Goal: Task Accomplishment & Management: Use online tool/utility

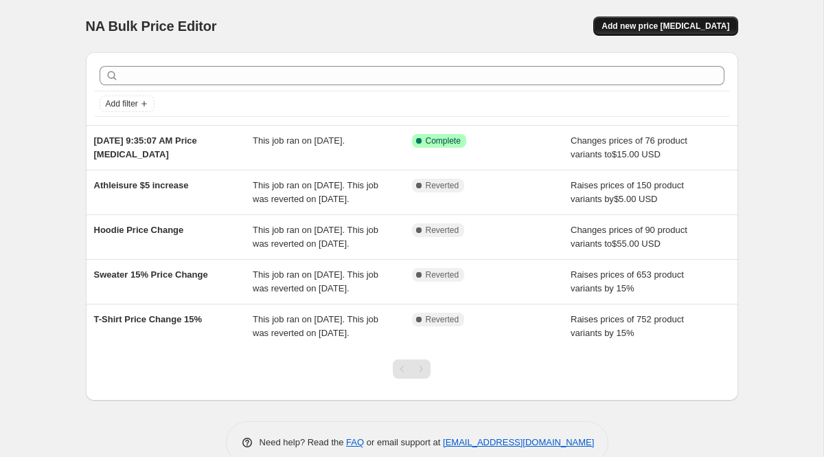
click at [675, 23] on span "Add new price change job" at bounding box center [666, 26] width 128 height 11
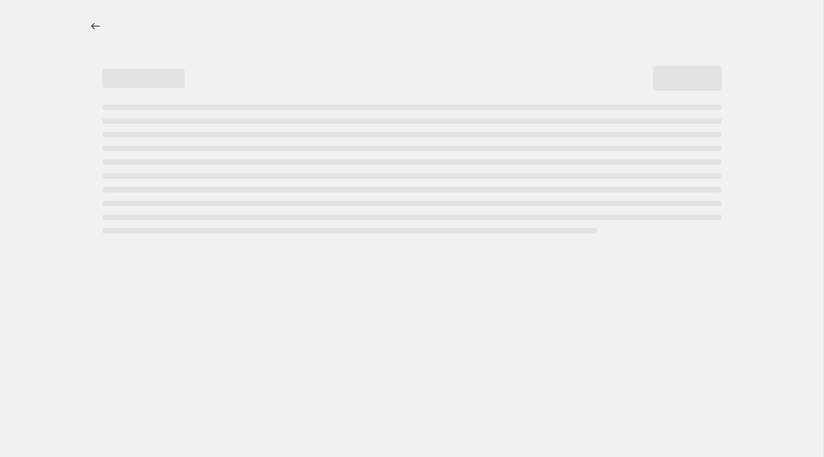
select select "percentage"
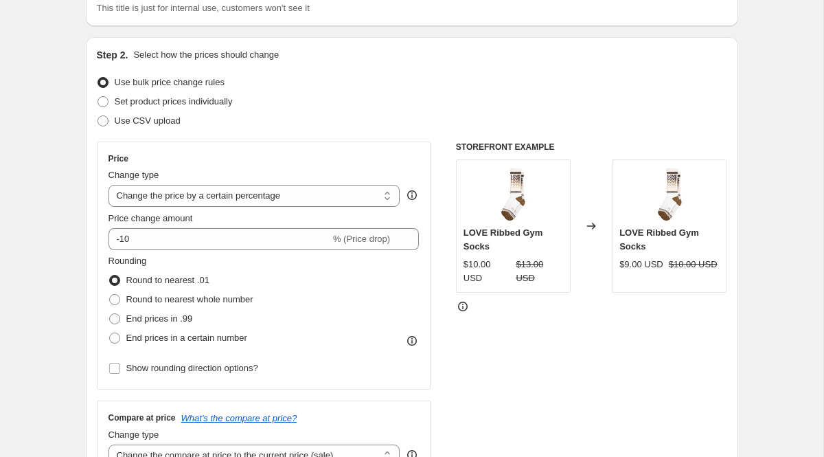
scroll to position [112, 0]
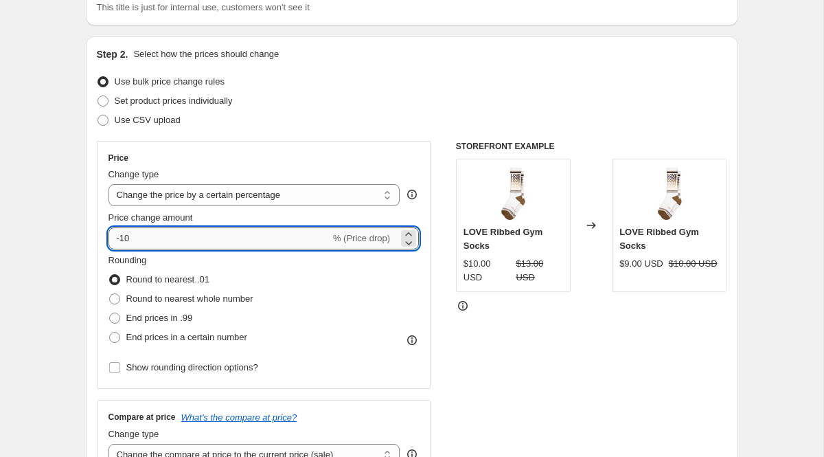
click at [317, 236] on input "-10" at bounding box center [219, 238] width 222 height 22
type input "-1"
type input "5"
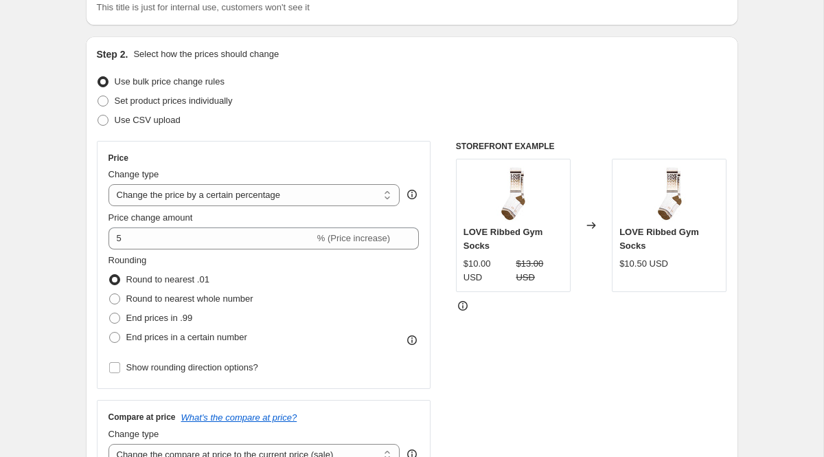
click at [411, 120] on div "Use CSV upload" at bounding box center [412, 120] width 630 height 19
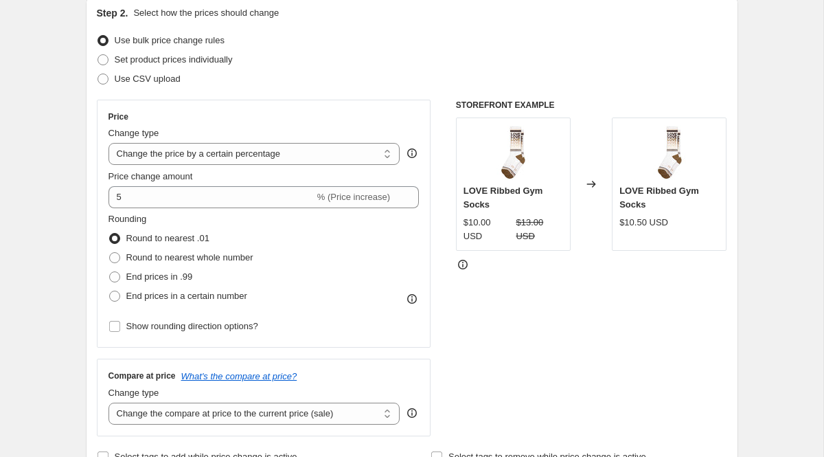
scroll to position [155, 0]
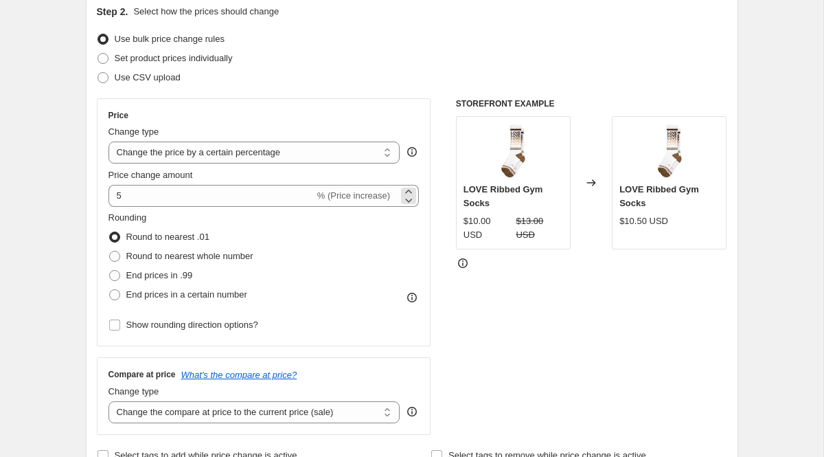
click at [342, 201] on div "% (Price increase)" at bounding box center [353, 196] width 73 height 14
click at [384, 198] on span "% (Price increase)" at bounding box center [353, 195] width 73 height 10
click at [359, 148] on select "Change the price to a certain amount Change the price by a certain amount Chang…" at bounding box center [254, 152] width 292 height 22
select select "by"
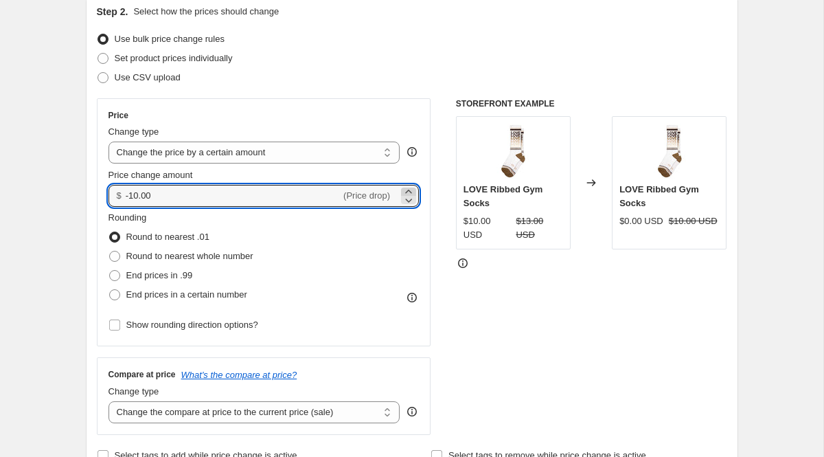
click at [409, 187] on icon at bounding box center [409, 192] width 14 height 14
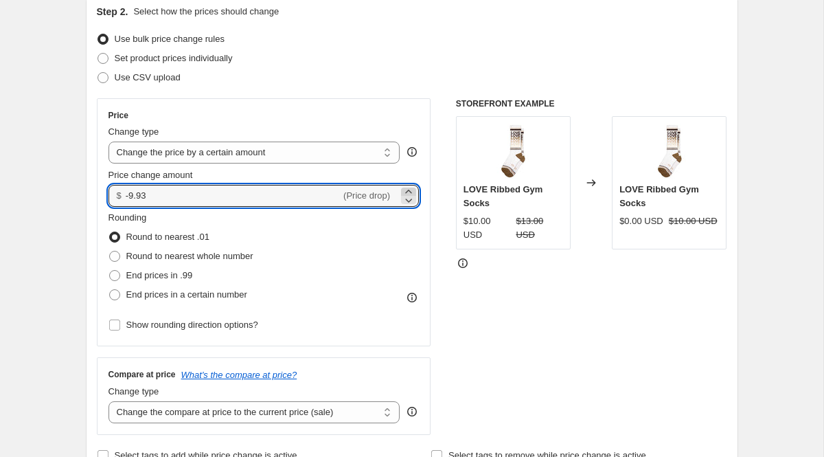
click at [409, 187] on icon at bounding box center [409, 192] width 14 height 14
click at [409, 199] on icon at bounding box center [409, 200] width 14 height 14
drag, startPoint x: 181, startPoint y: 201, endPoint x: 84, endPoint y: 195, distance: 97.0
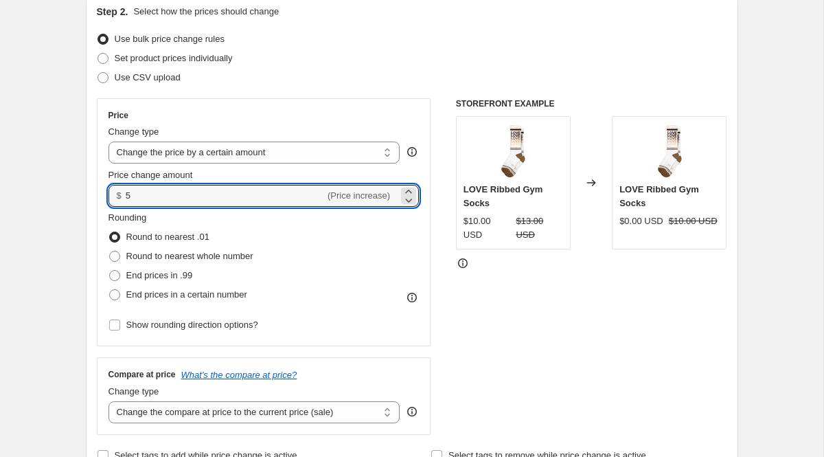
type input "5.00"
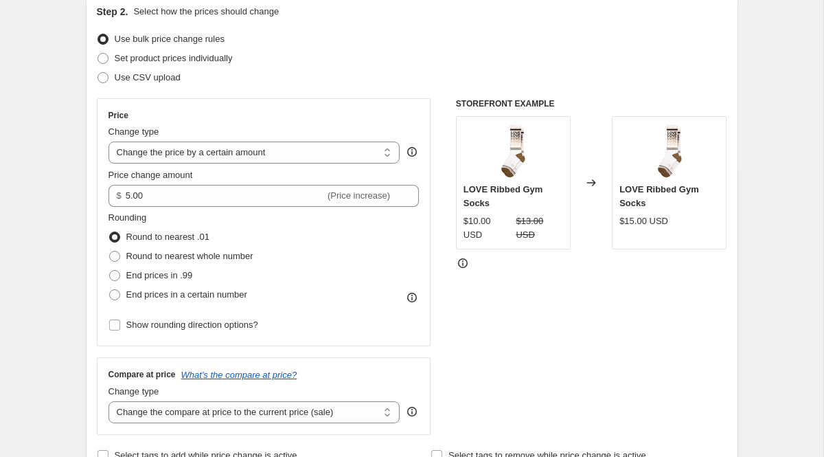
click at [361, 228] on div "Rounding Round to nearest .01 Round to nearest whole number End prices in .99 E…" at bounding box center [263, 257] width 311 height 93
click at [235, 260] on span "Round to nearest whole number" at bounding box center [189, 256] width 127 height 10
click at [110, 251] on input "Round to nearest whole number" at bounding box center [109, 251] width 1 height 1
radio input "true"
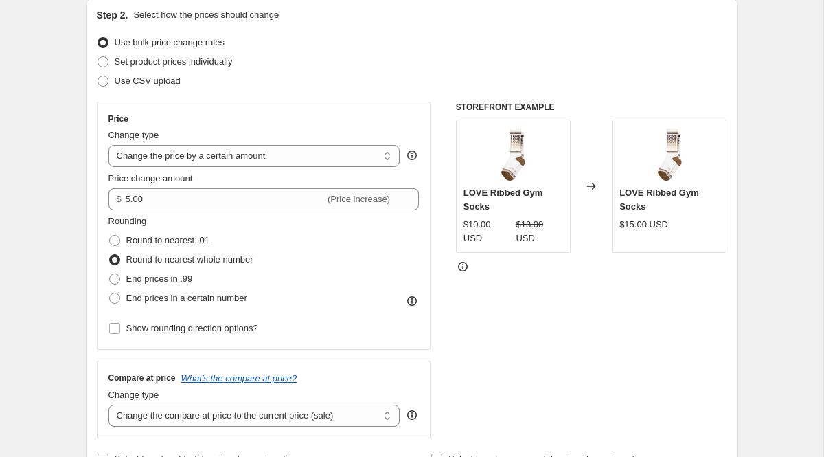
click at [409, 299] on icon at bounding box center [412, 301] width 14 height 14
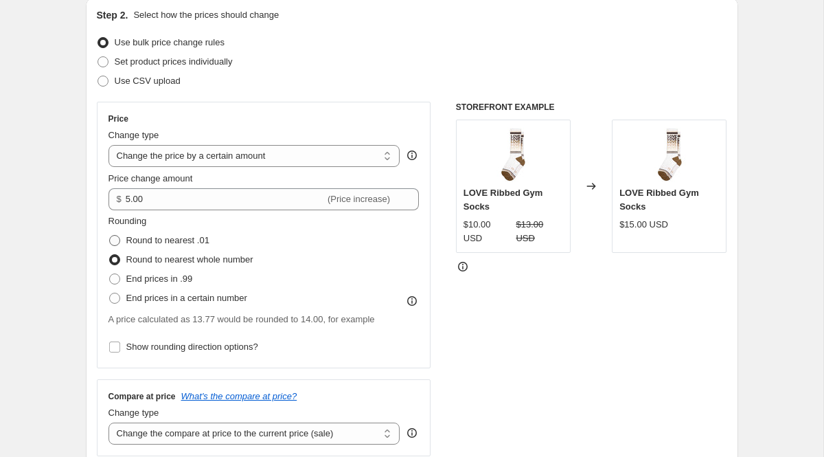
click at [185, 242] on span "Round to nearest .01" at bounding box center [167, 240] width 83 height 10
click at [110, 236] on input "Round to nearest .01" at bounding box center [109, 235] width 1 height 1
radio input "true"
click at [187, 259] on span "Round to nearest whole number" at bounding box center [189, 259] width 127 height 10
click at [110, 255] on input "Round to nearest whole number" at bounding box center [109, 254] width 1 height 1
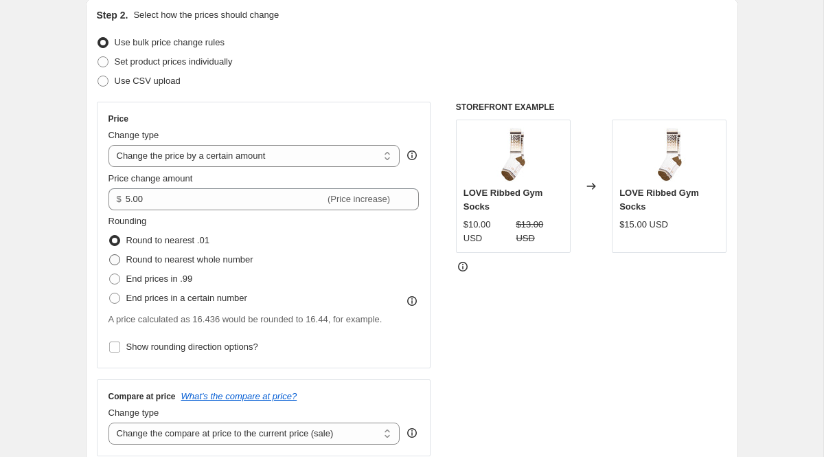
radio input "true"
click at [178, 279] on span "End prices in .99" at bounding box center [159, 278] width 67 height 10
click at [110, 274] on input "End prices in .99" at bounding box center [109, 273] width 1 height 1
radio input "true"
click at [179, 297] on span "End prices in a certain number" at bounding box center [186, 298] width 121 height 10
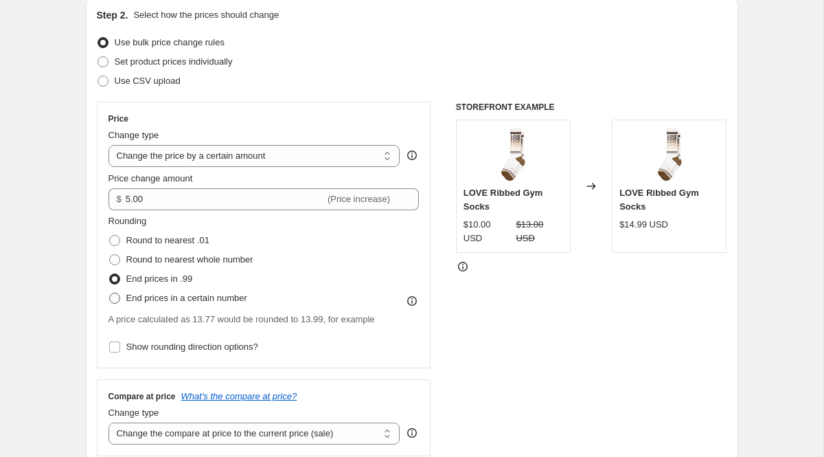
click at [110, 293] on input "End prices in a certain number" at bounding box center [109, 293] width 1 height 1
radio input "true"
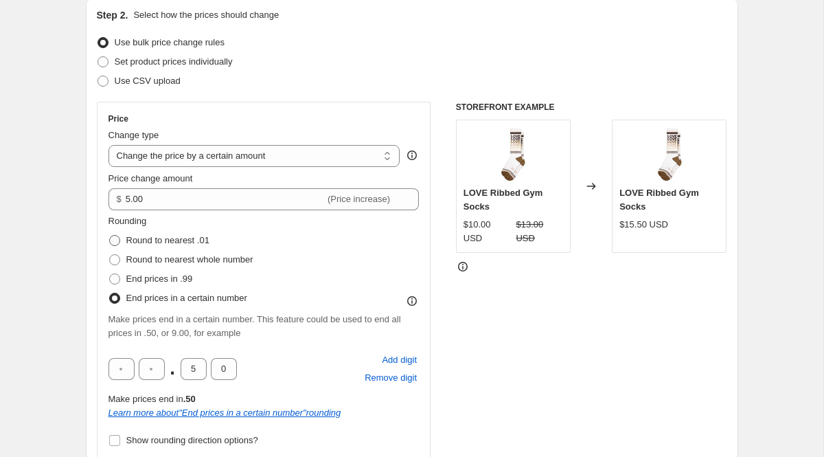
click at [170, 241] on span "Round to nearest .01" at bounding box center [167, 240] width 83 height 10
click at [110, 236] on input "Round to nearest .01" at bounding box center [109, 235] width 1 height 1
radio input "true"
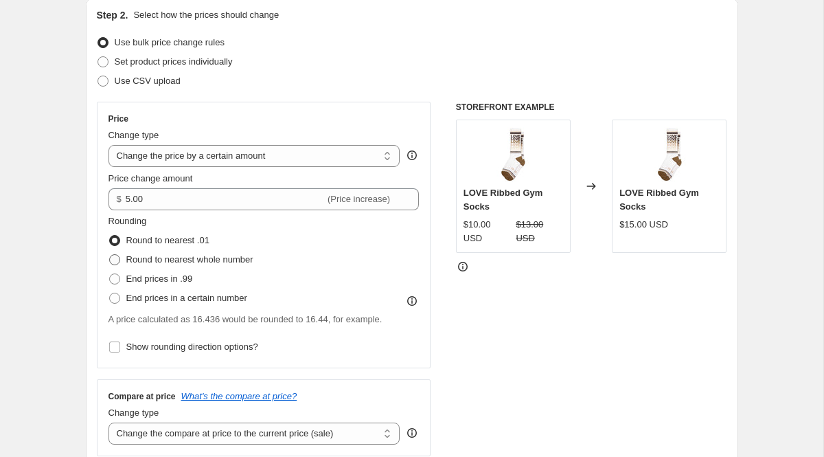
click at [175, 259] on span "Round to nearest whole number" at bounding box center [189, 259] width 127 height 10
click at [110, 255] on input "Round to nearest whole number" at bounding box center [109, 254] width 1 height 1
radio input "true"
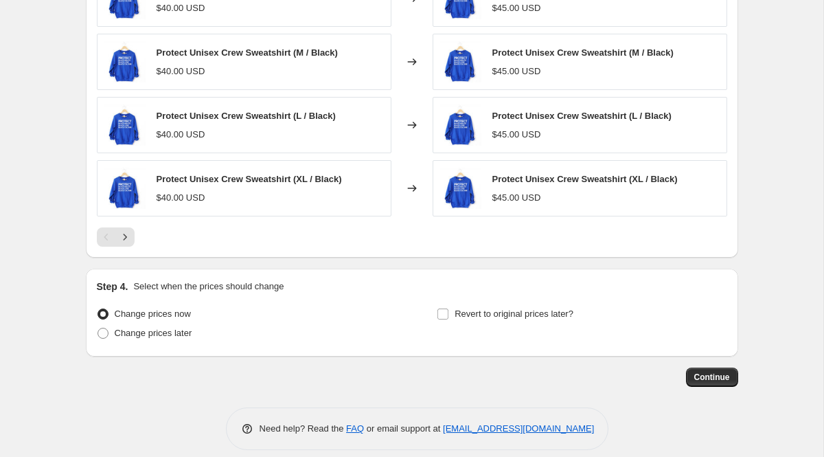
scroll to position [934, 0]
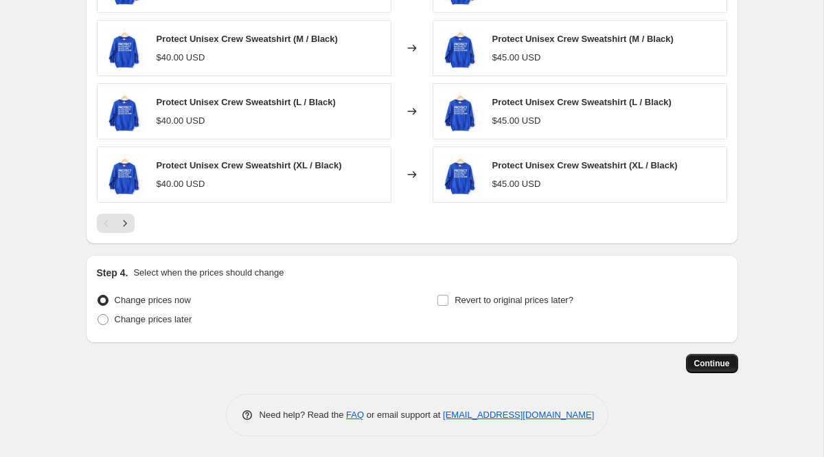
click at [705, 363] on span "Continue" at bounding box center [712, 363] width 36 height 11
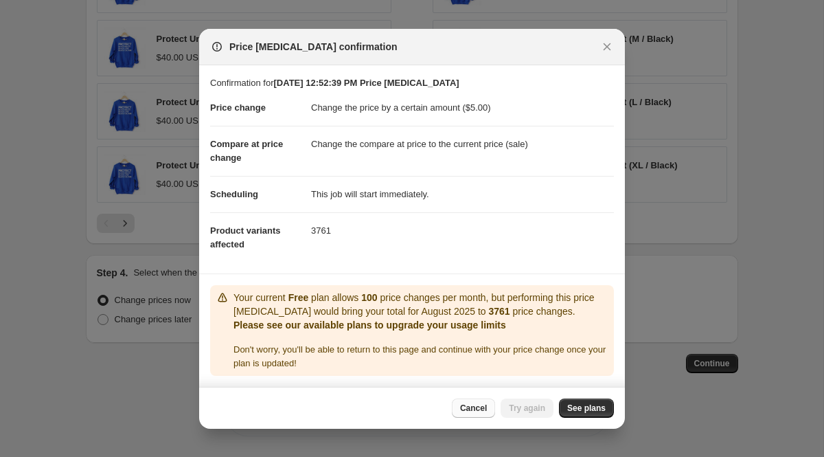
click at [480, 411] on span "Cancel" at bounding box center [473, 407] width 27 height 11
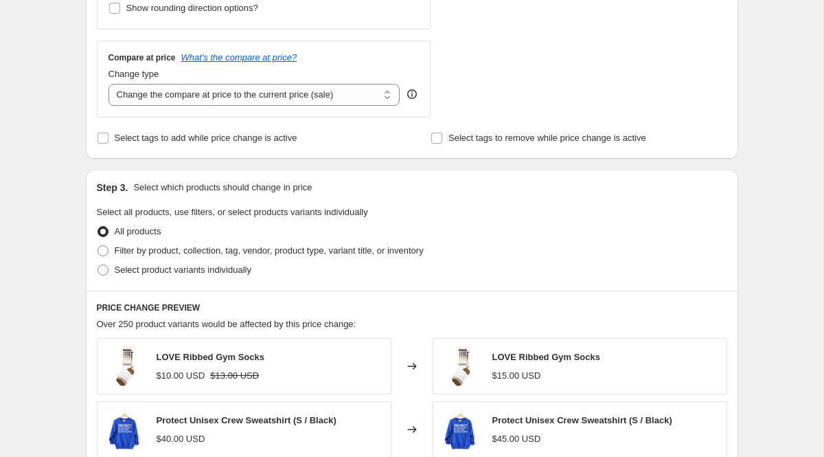
scroll to position [492, 0]
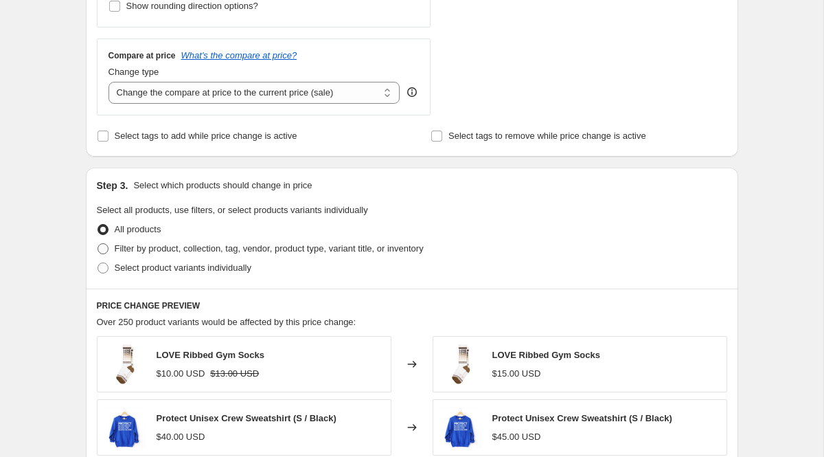
click at [293, 254] on span "Filter by product, collection, tag, vendor, product type, variant title, or inv…" at bounding box center [269, 249] width 309 height 14
click at [98, 244] on input "Filter by product, collection, tag, vendor, product type, variant title, or inv…" at bounding box center [98, 243] width 1 height 1
radio input "true"
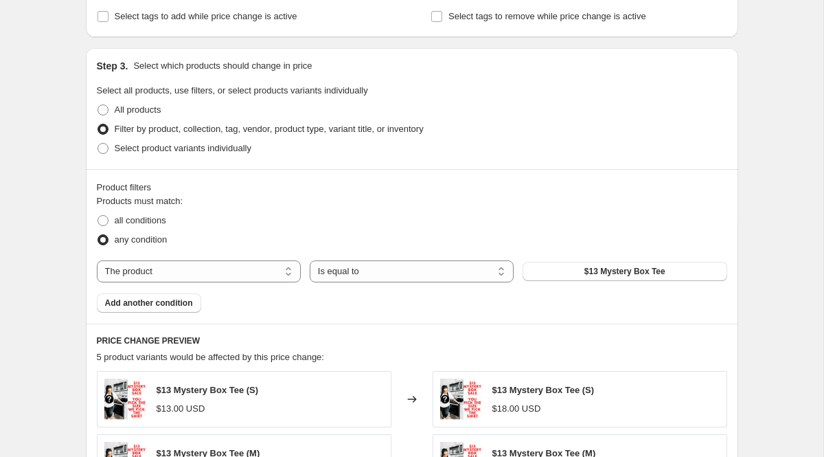
scroll to position [631, 0]
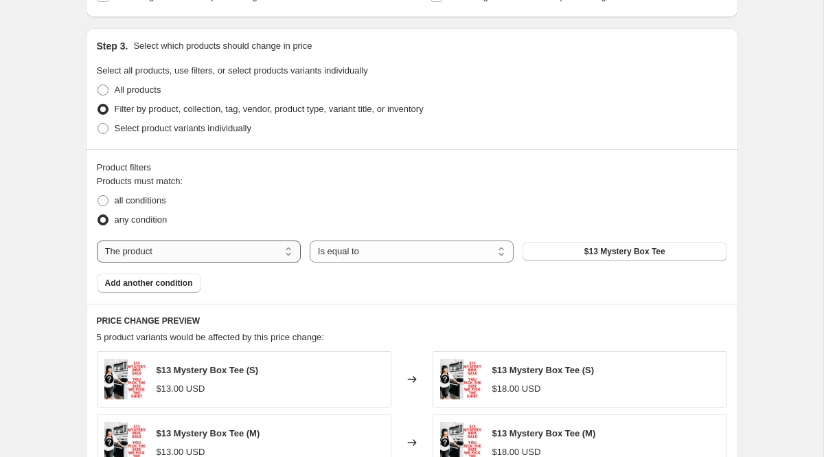
click at [190, 251] on select "The product The product's collection The product's tag The product's vendor The…" at bounding box center [199, 251] width 204 height 22
select select "collection"
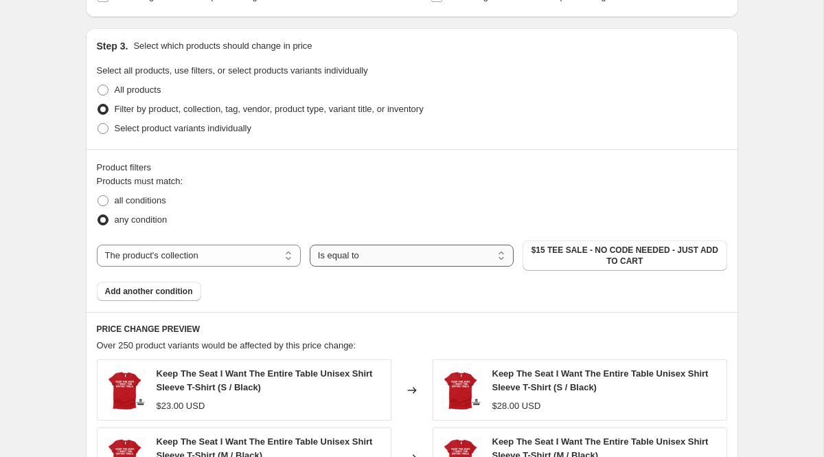
click at [383, 260] on select "Is equal to Is not equal to" at bounding box center [412, 255] width 204 height 22
click at [565, 255] on span "$15 TEE SALE - NO CODE NEEDED - JUST ADD TO CART" at bounding box center [624, 255] width 187 height 22
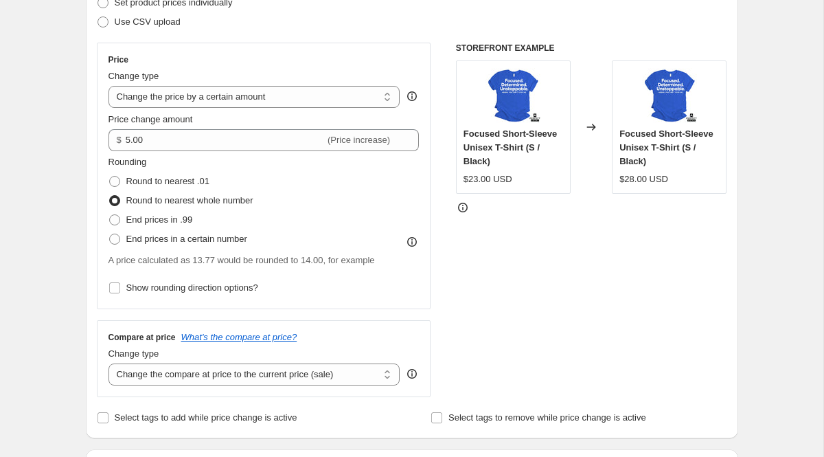
scroll to position [205, 0]
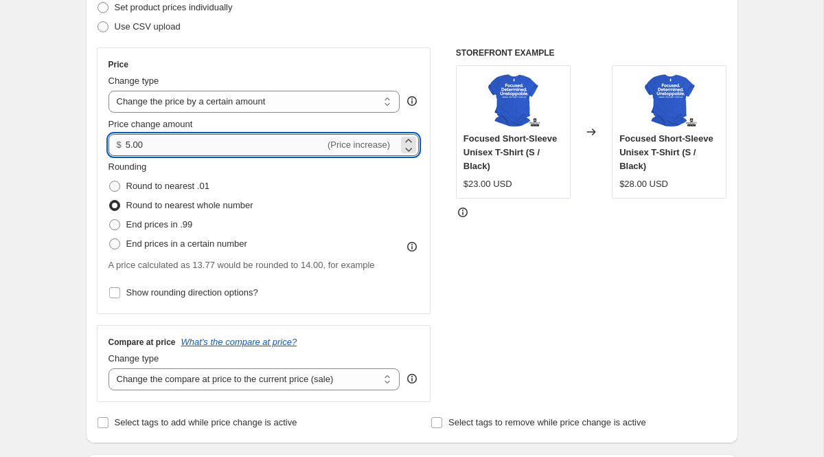
click at [260, 146] on input "5.00" at bounding box center [225, 145] width 199 height 22
type input "5"
type input "7.00"
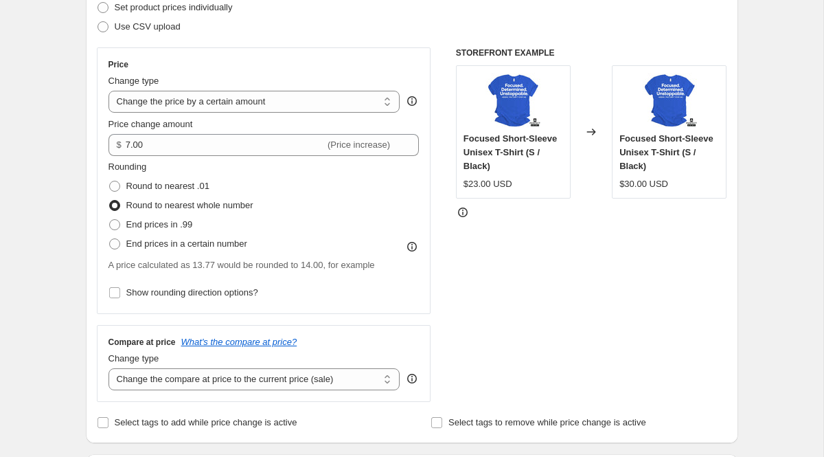
click at [444, 224] on div "Price Change type Change the price to a certain amount Change the price by a ce…" at bounding box center [412, 224] width 630 height 354
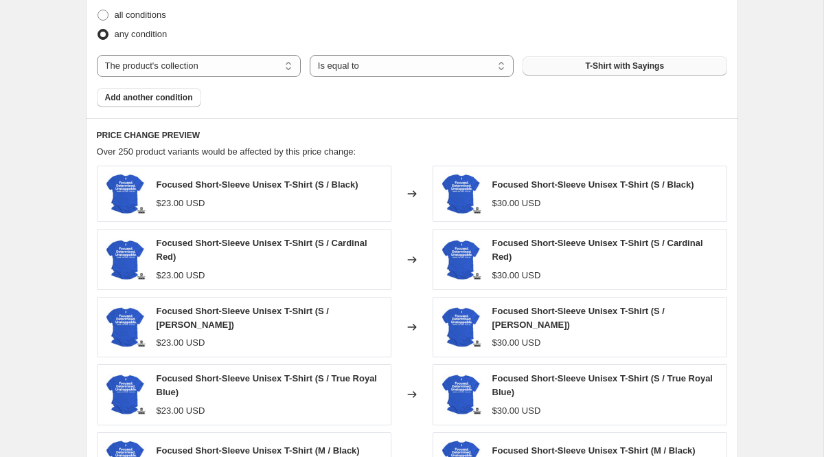
scroll to position [822, 0]
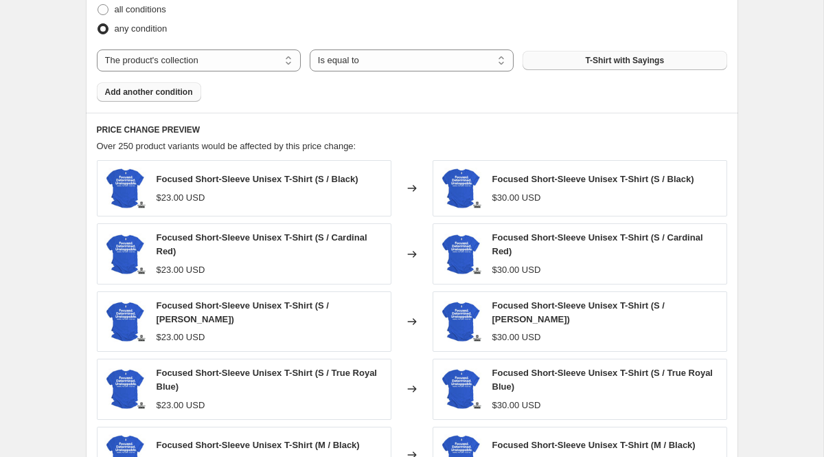
click at [159, 93] on span "Add another condition" at bounding box center [149, 92] width 88 height 11
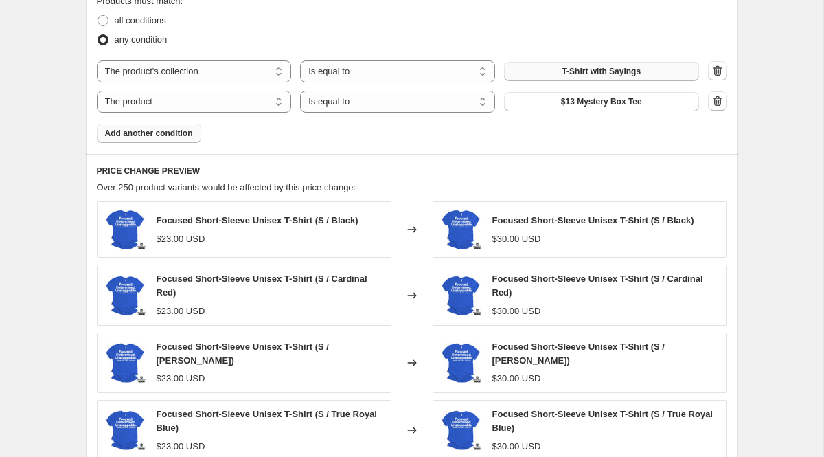
scroll to position [801, 0]
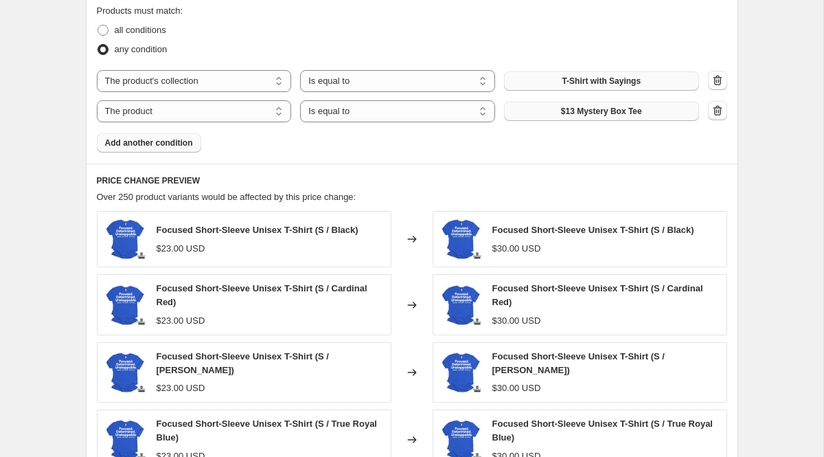
click at [599, 111] on span "$13 Mystery Box Tee" at bounding box center [601, 111] width 81 height 11
click at [211, 108] on select "The product The product's collection The product's tag The product's vendor The…" at bounding box center [194, 111] width 195 height 22
select select "collection"
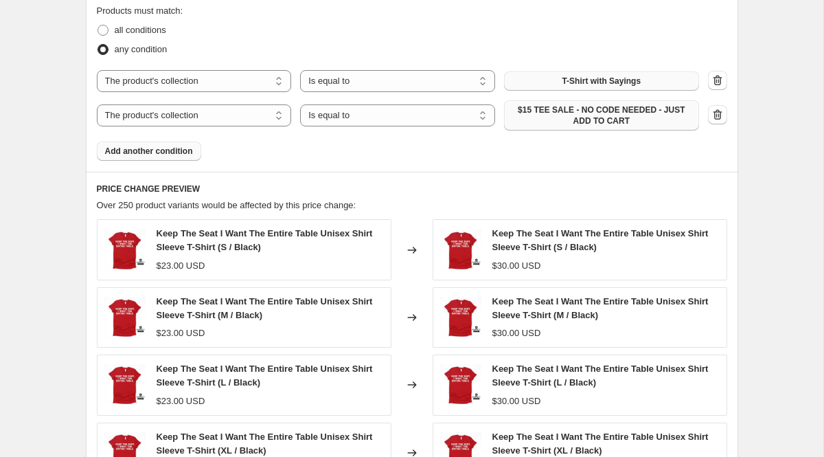
click at [581, 118] on span "$15 TEE SALE - NO CODE NEEDED - JUST ADD TO CART" at bounding box center [601, 115] width 179 height 22
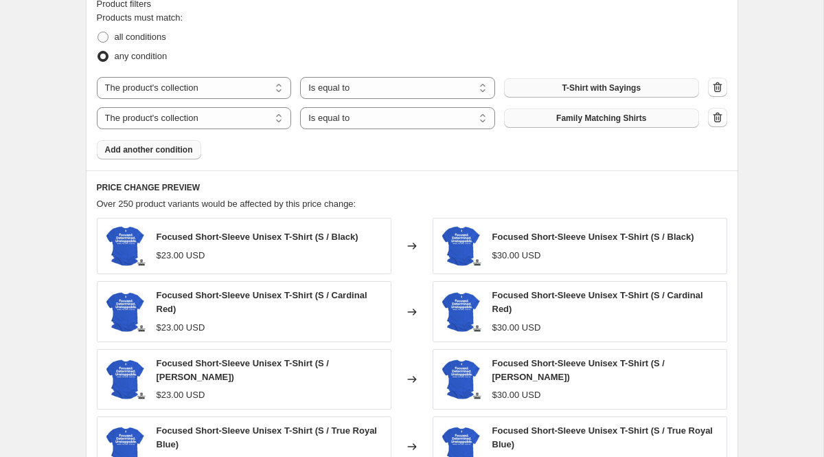
scroll to position [788, 0]
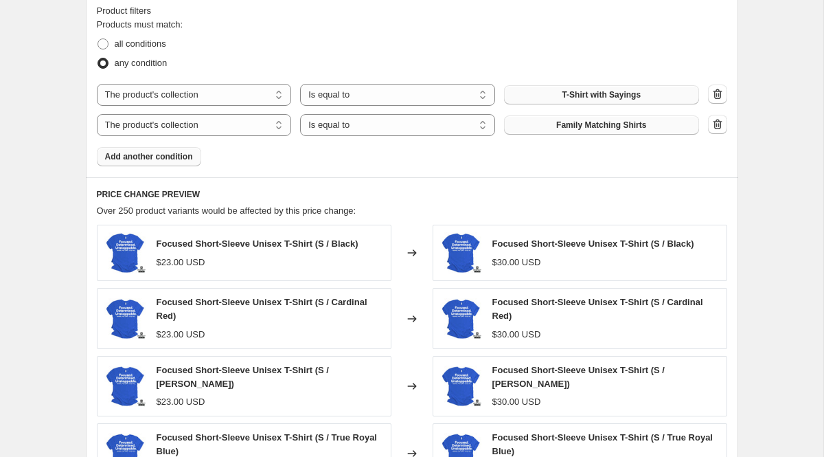
click at [173, 159] on span "Add another condition" at bounding box center [149, 156] width 88 height 11
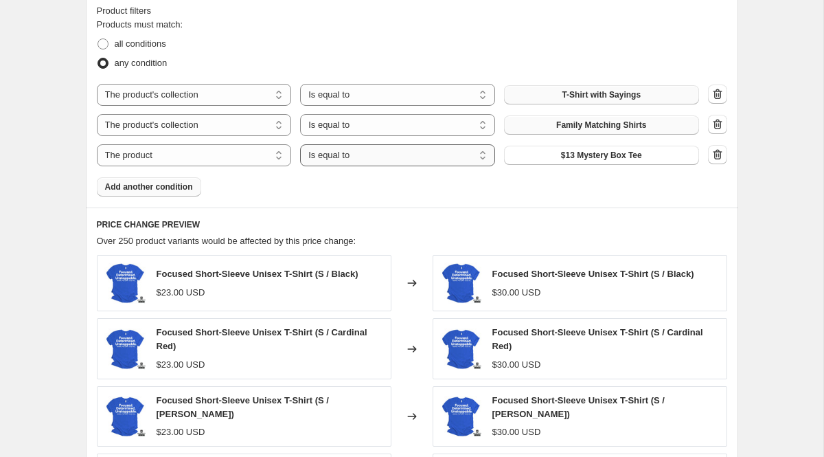
click at [364, 153] on select "Is equal to Is not equal to" at bounding box center [397, 155] width 195 height 22
click at [227, 152] on select "The product The product's collection The product's tag The product's vendor The…" at bounding box center [194, 155] width 195 height 22
select select "collection"
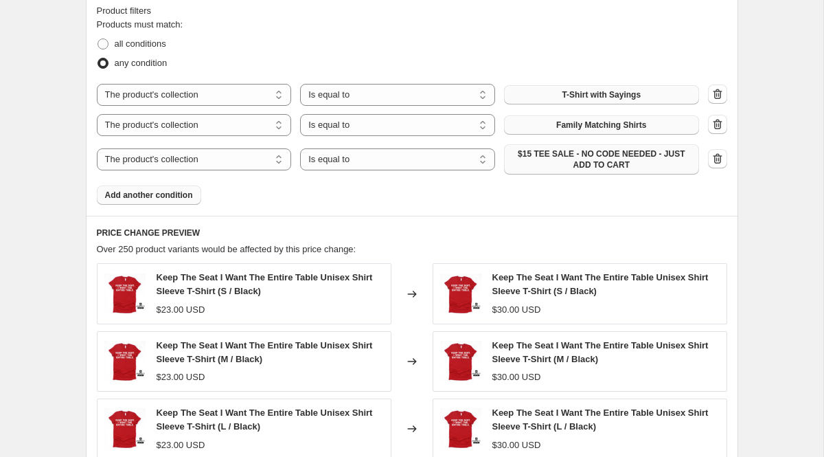
click at [553, 164] on span "$15 TEE SALE - NO CODE NEEDED - JUST ADD TO CART" at bounding box center [601, 159] width 179 height 22
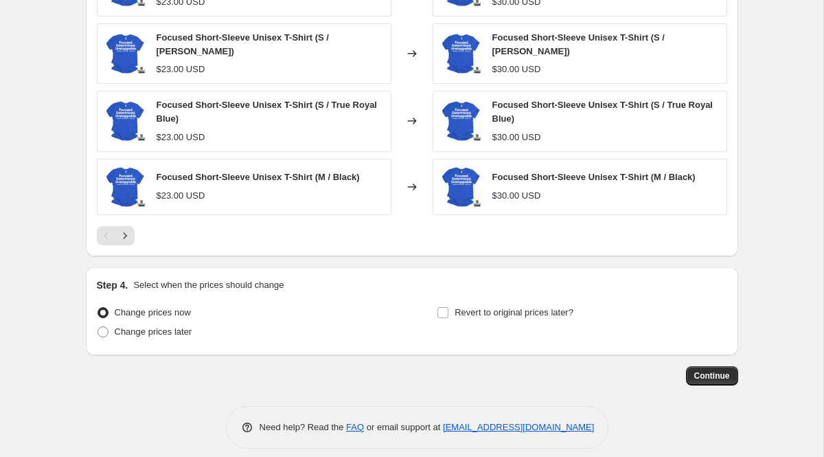
scroll to position [1162, 0]
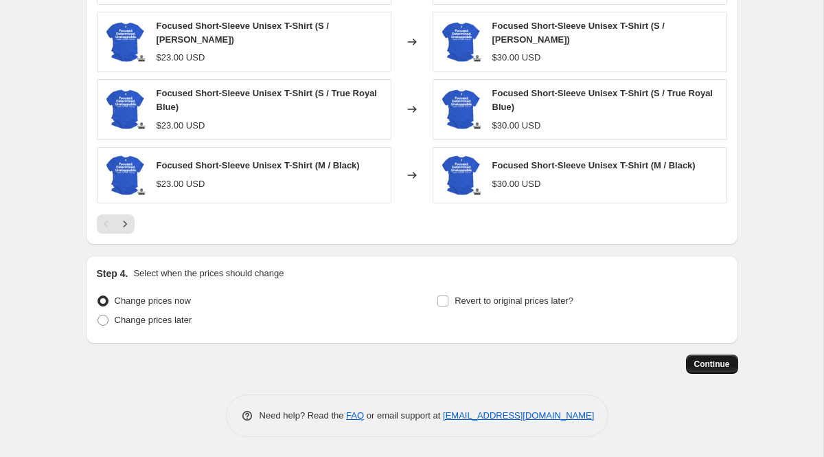
click at [701, 363] on span "Continue" at bounding box center [712, 363] width 36 height 11
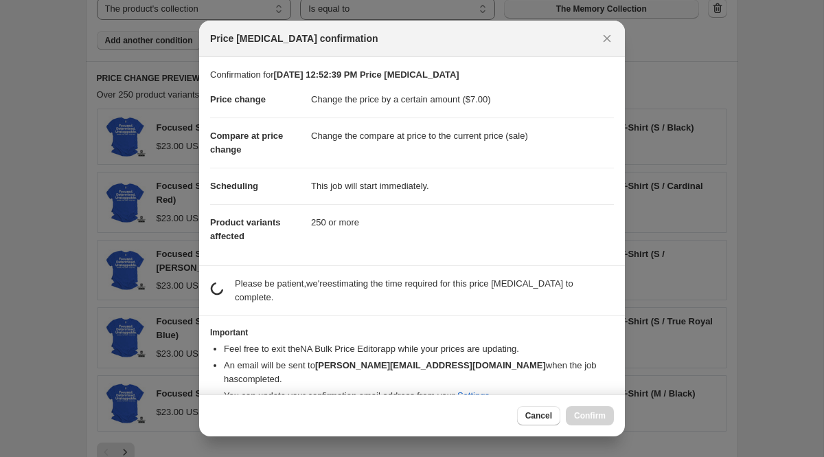
scroll to position [0, 0]
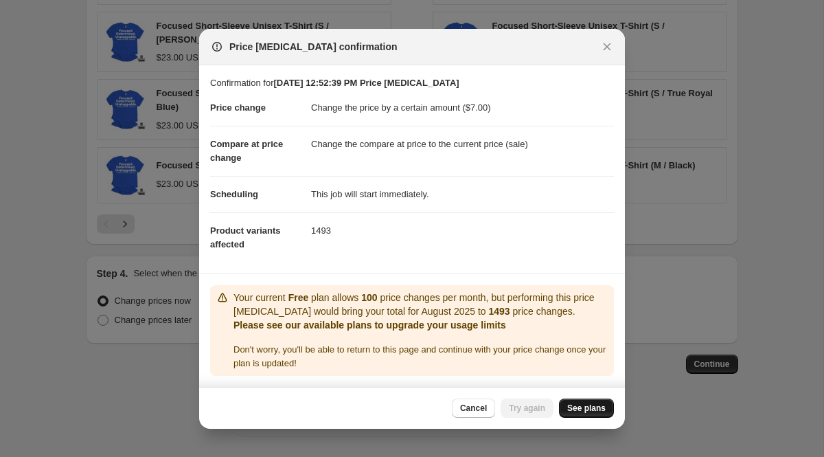
click at [590, 406] on span "See plans" at bounding box center [586, 407] width 38 height 11
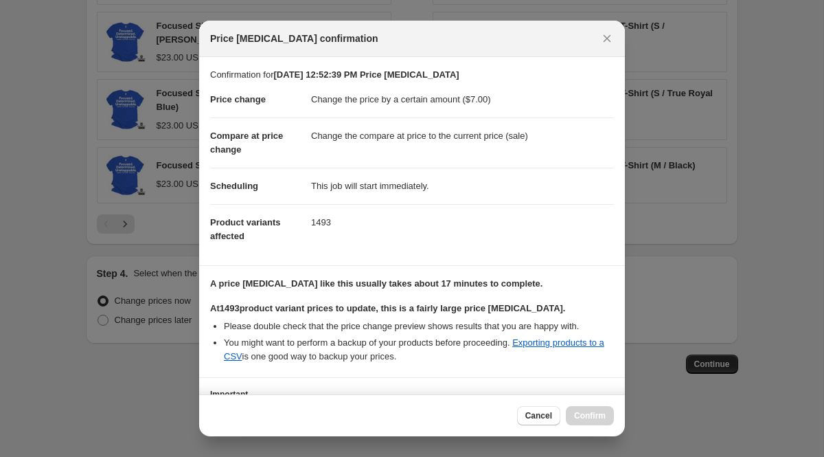
select select "by"
select select "collection"
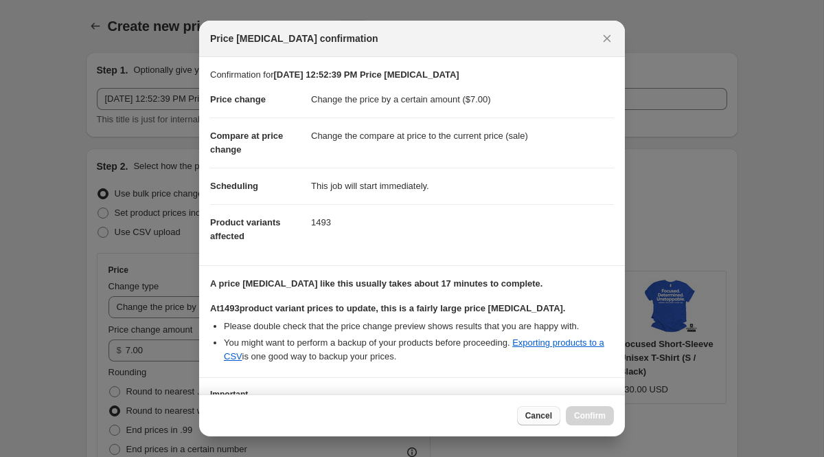
click at [545, 418] on span "Cancel" at bounding box center [538, 415] width 27 height 11
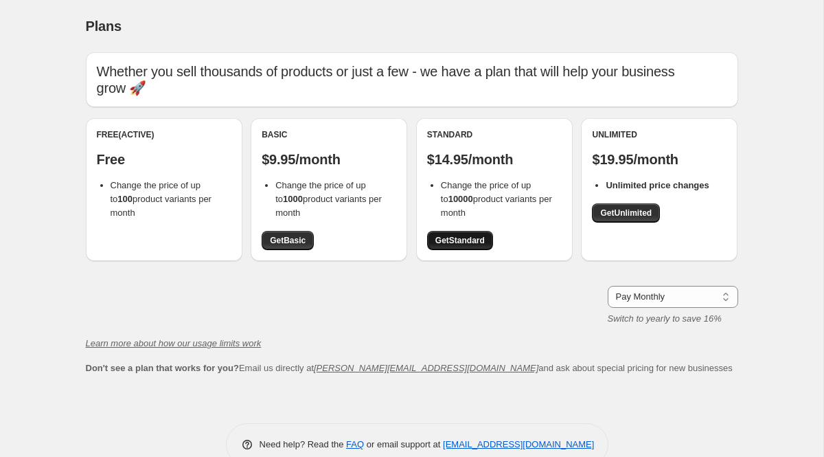
click at [473, 235] on span "Get Standard" at bounding box center [459, 240] width 49 height 11
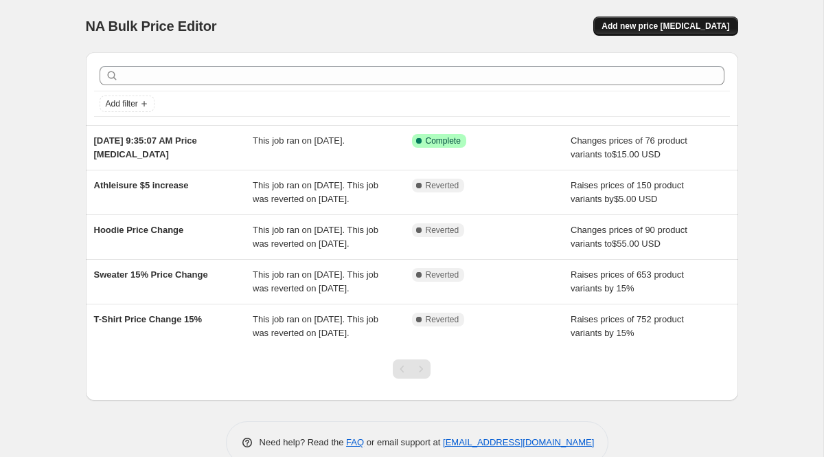
click at [670, 23] on span "Add new price [MEDICAL_DATA]" at bounding box center [666, 26] width 128 height 11
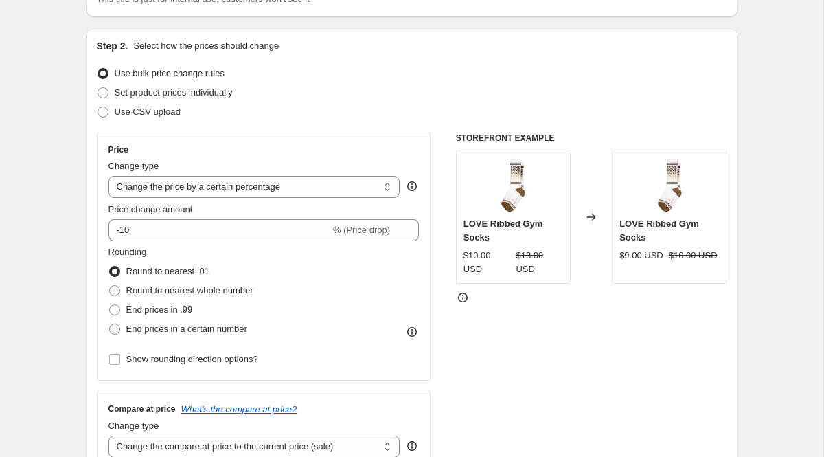
scroll to position [124, 0]
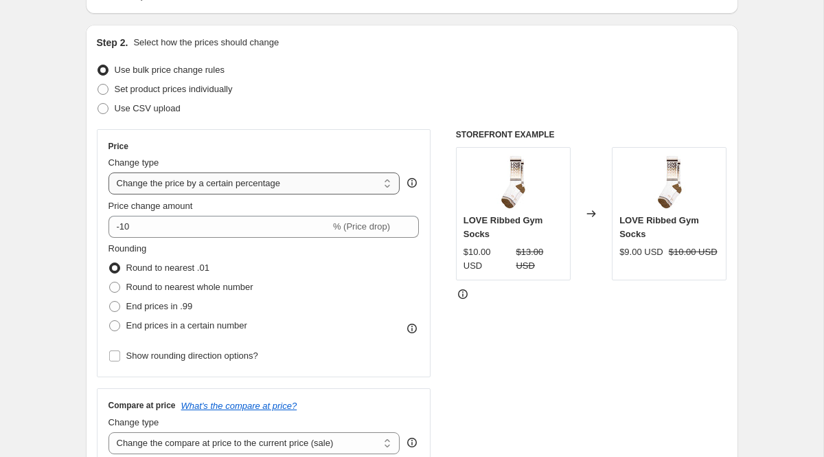
click at [299, 184] on select "Change the price to a certain amount Change the price by a certain amount Chang…" at bounding box center [254, 183] width 292 height 22
select select "to"
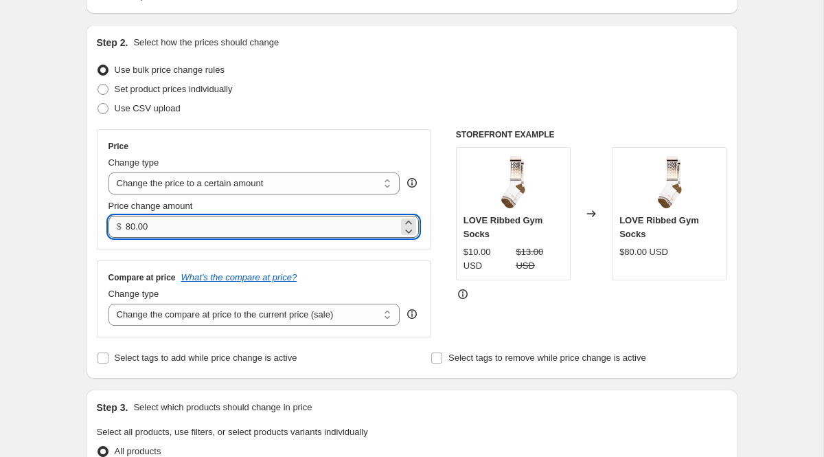
click at [241, 224] on input "80.00" at bounding box center [262, 227] width 273 height 22
drag, startPoint x: 241, startPoint y: 224, endPoint x: 104, endPoint y: 221, distance: 137.4
click at [107, 222] on div "Price Change type Change the price to a certain amount Change the price by a ce…" at bounding box center [264, 189] width 334 height 120
type input "7.00"
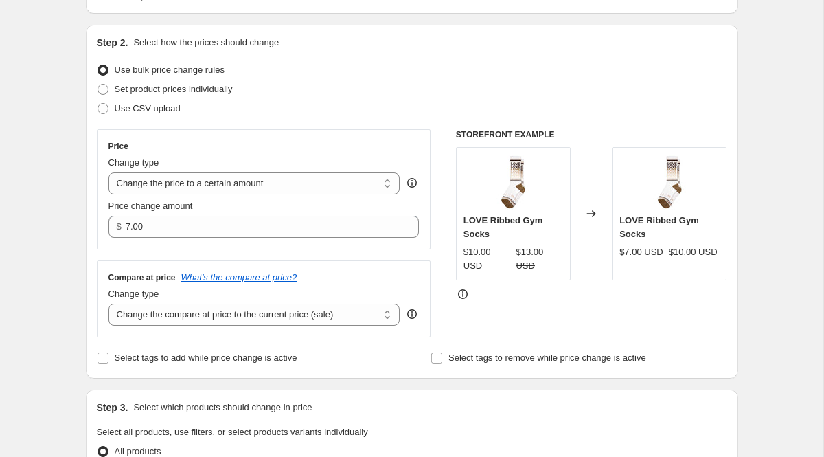
click at [354, 122] on div "Step 2. Select how the prices should change Use bulk price change rules Set pro…" at bounding box center [412, 202] width 630 height 332
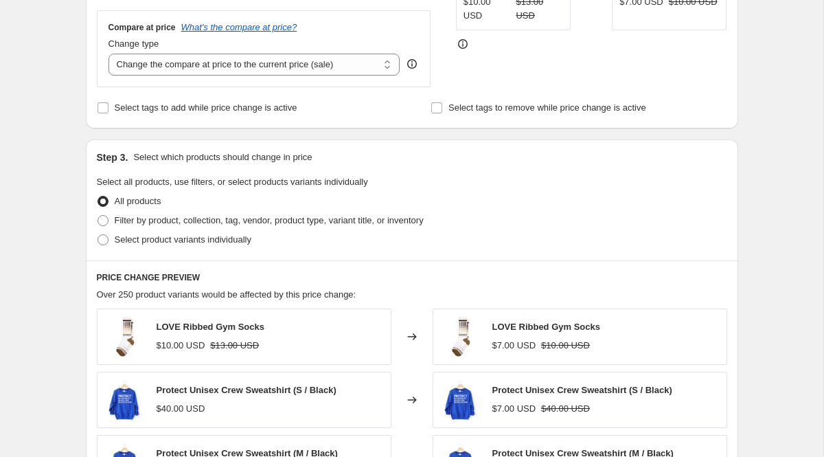
scroll to position [391, 0]
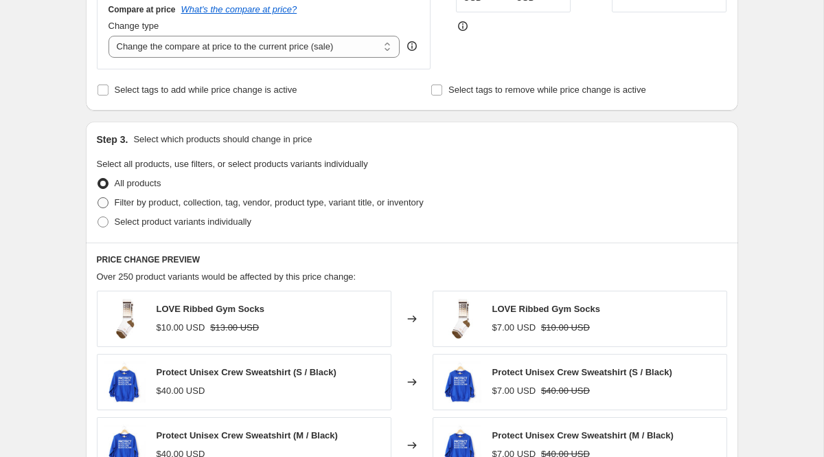
click at [293, 201] on span "Filter by product, collection, tag, vendor, product type, variant title, or inv…" at bounding box center [269, 202] width 309 height 10
click at [98, 198] on input "Filter by product, collection, tag, vendor, product type, variant title, or inv…" at bounding box center [98, 197] width 1 height 1
radio input "true"
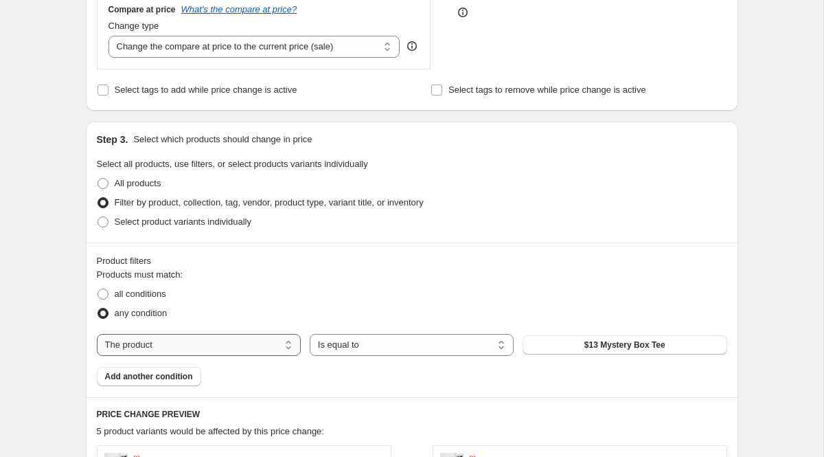
click at [229, 344] on select "The product The product's collection The product's tag The product's vendor The…" at bounding box center [199, 345] width 204 height 22
select select "collection"
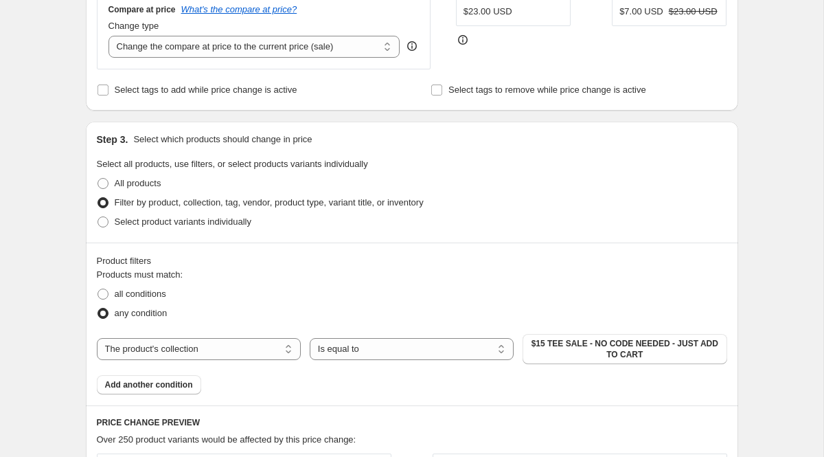
click at [578, 346] on span "$15 TEE SALE - NO CODE NEEDED - JUST ADD TO CART" at bounding box center [624, 349] width 187 height 22
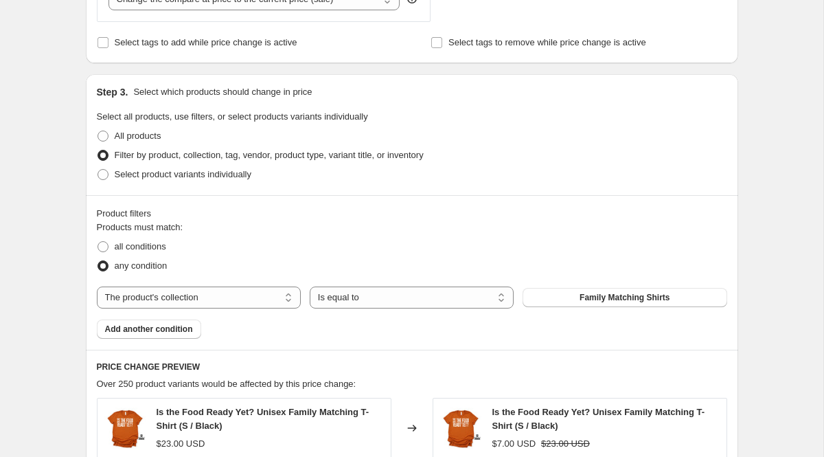
scroll to position [442, 0]
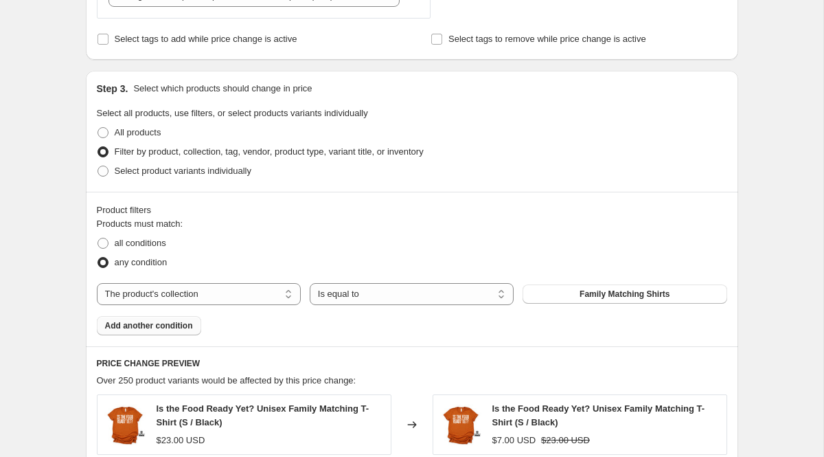
click at [164, 327] on span "Add another condition" at bounding box center [149, 325] width 88 height 11
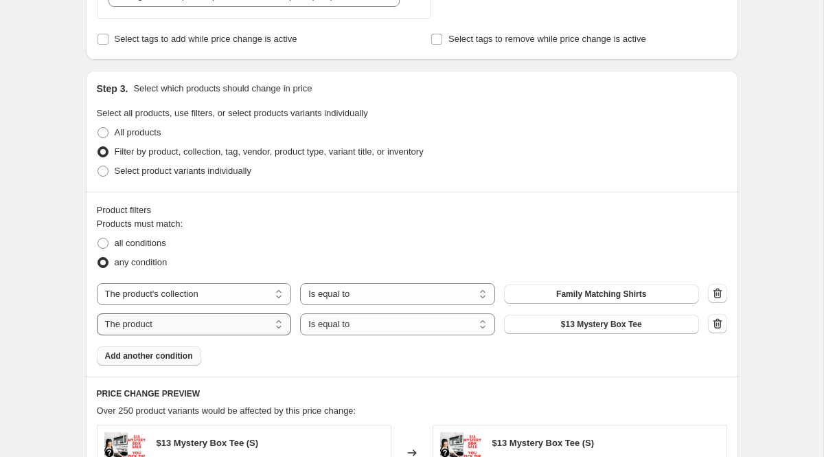
click at [151, 323] on select "The product The product's collection The product's tag The product's vendor The…" at bounding box center [194, 324] width 195 height 22
select select "collection"
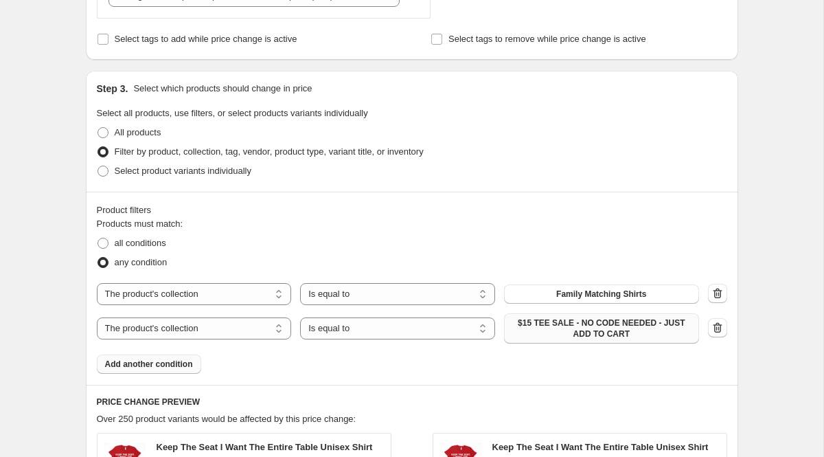
click at [593, 326] on span "$15 TEE SALE - NO CODE NEEDED - JUST ADD TO CART" at bounding box center [601, 328] width 179 height 22
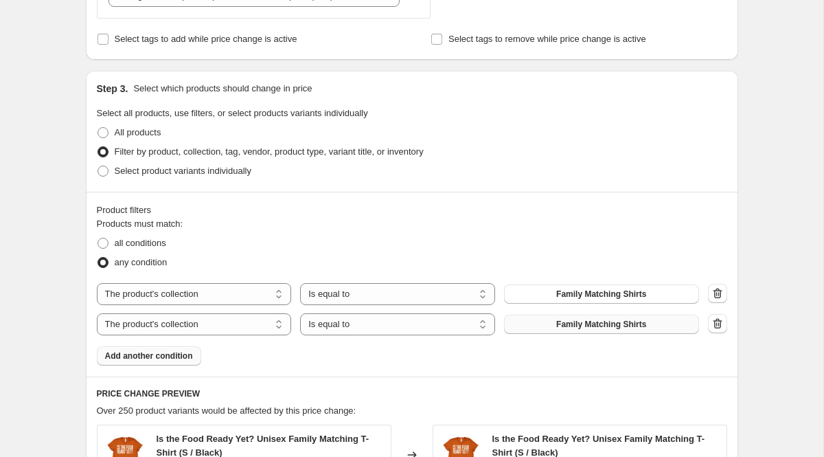
click at [161, 352] on span "Add another condition" at bounding box center [149, 355] width 88 height 11
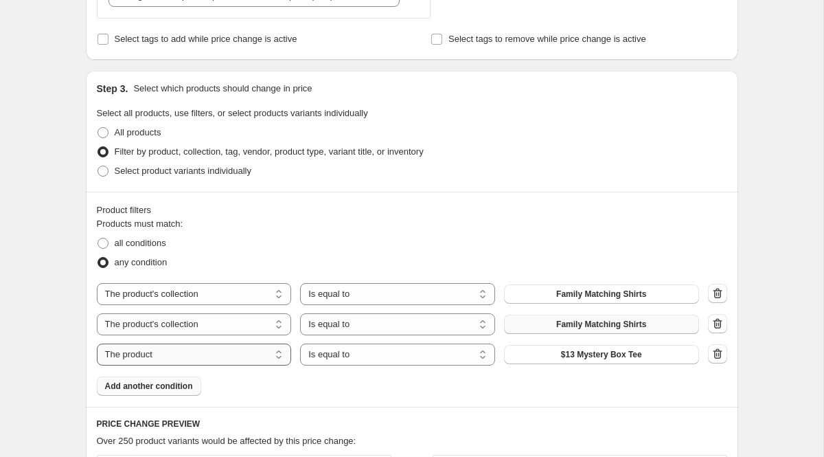
click at [197, 356] on select "The product The product's collection The product's tag The product's vendor The…" at bounding box center [194, 354] width 195 height 22
select select "collection"
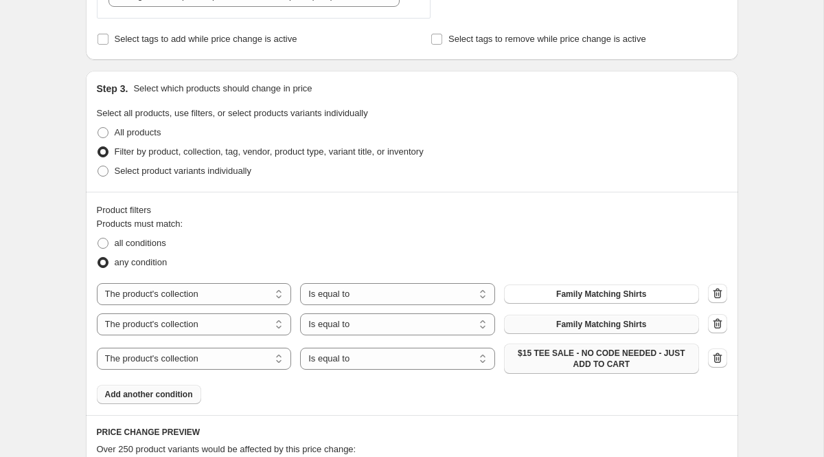
click at [597, 360] on span "$15 TEE SALE - NO CODE NEEDED - JUST ADD TO CART" at bounding box center [601, 358] width 179 height 22
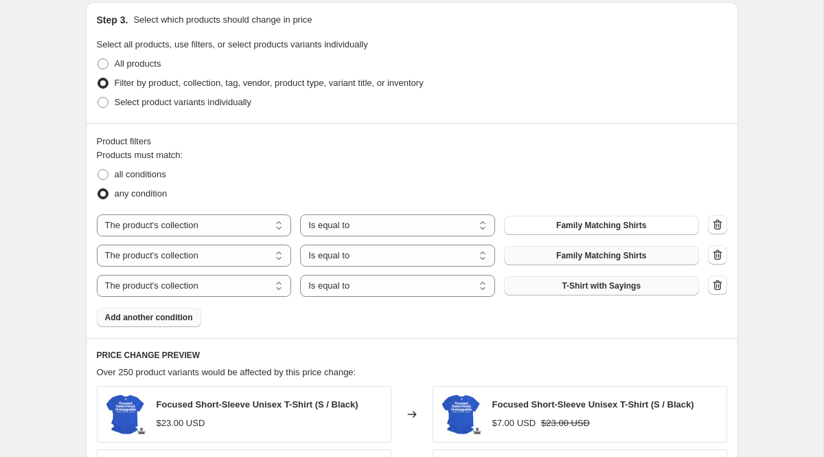
scroll to position [512, 0]
click at [650, 222] on button "Family Matching Shirts" at bounding box center [601, 224] width 195 height 19
click at [178, 317] on span "Add another condition" at bounding box center [149, 316] width 88 height 11
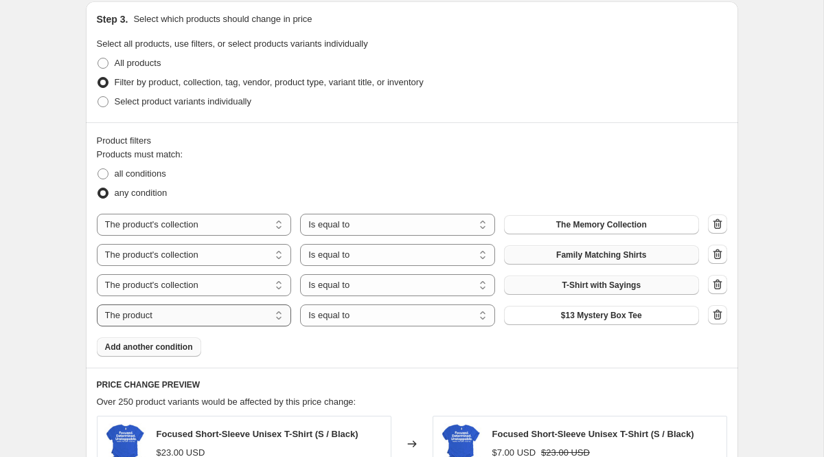
click at [174, 315] on select "The product The product's collection The product's tag The product's vendor The…" at bounding box center [194, 315] width 195 height 22
select select "collection"
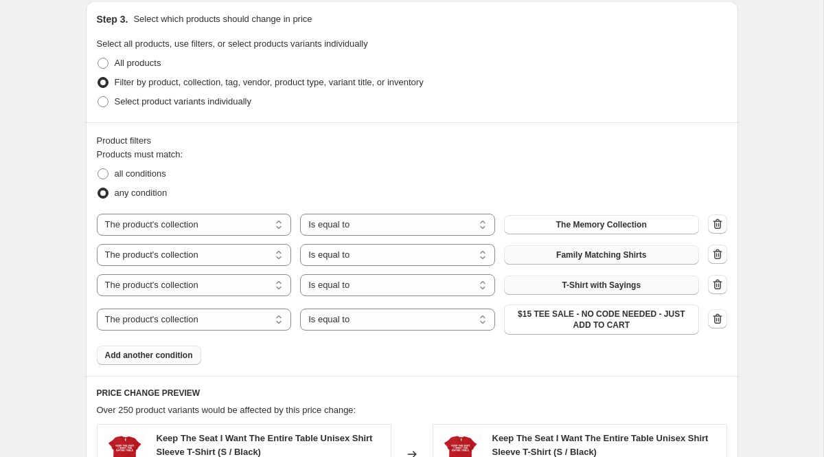
click at [579, 316] on span "$15 TEE SALE - NO CODE NEEDED - JUST ADD TO CART" at bounding box center [601, 319] width 179 height 22
click at [639, 319] on span "$15 TEE SALE - NO CODE NEEDED - JUST ADD TO CART" at bounding box center [601, 319] width 179 height 22
click at [720, 319] on icon "button" at bounding box center [718, 319] width 14 height 14
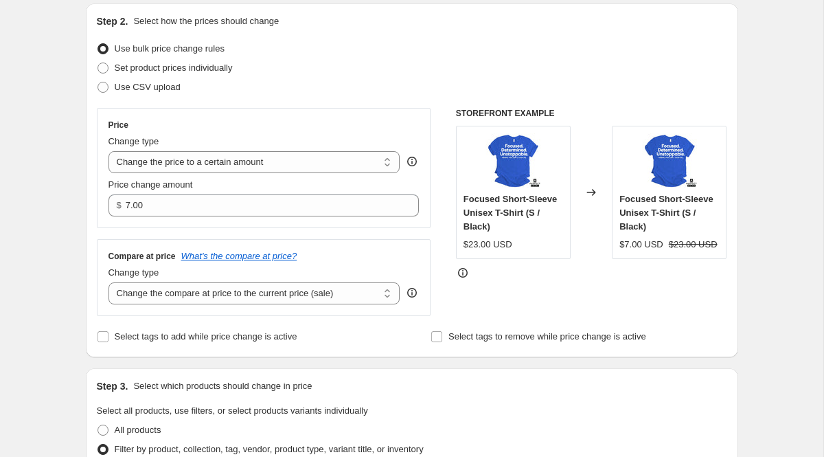
scroll to position [136, 0]
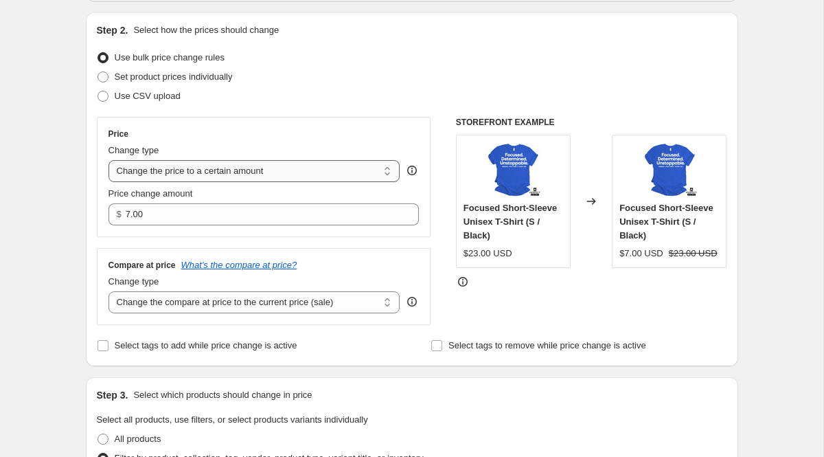
click at [347, 168] on select "Change the price to a certain amount Change the price by a certain amount Chang…" at bounding box center [254, 171] width 292 height 22
select select "by"
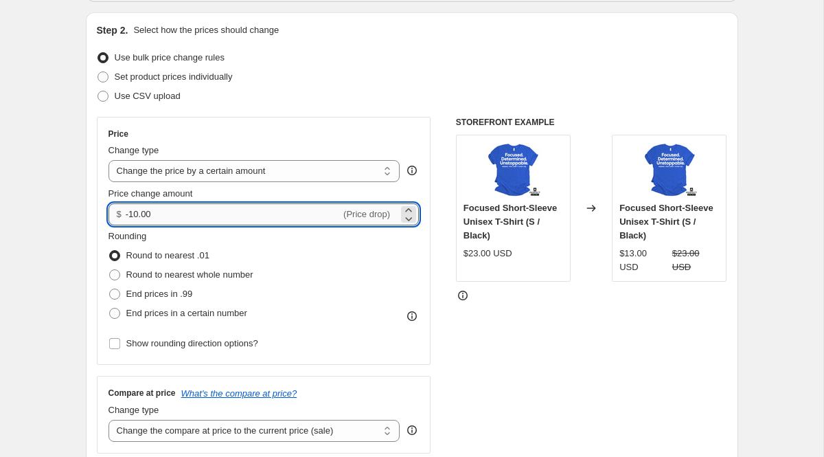
click at [242, 216] on input "-10.00" at bounding box center [233, 214] width 215 height 22
drag, startPoint x: 242, startPoint y: 216, endPoint x: 73, endPoint y: 214, distance: 169.6
type input "7.00"
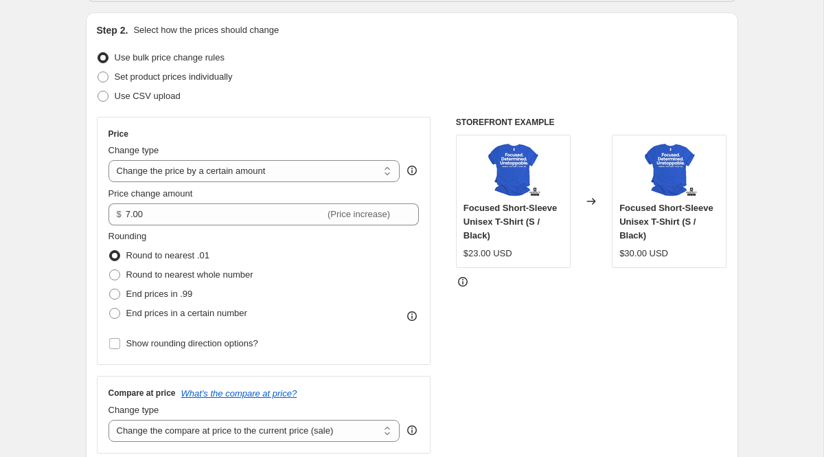
click at [291, 99] on div "Use CSV upload" at bounding box center [412, 96] width 630 height 19
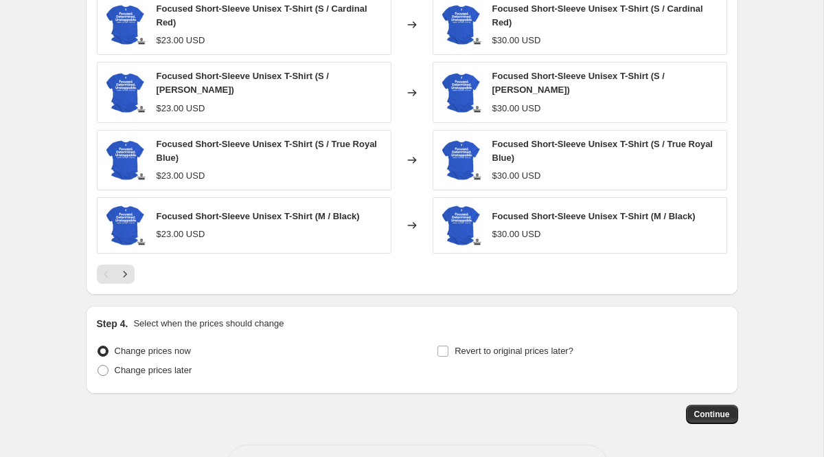
scroll to position [1144, 0]
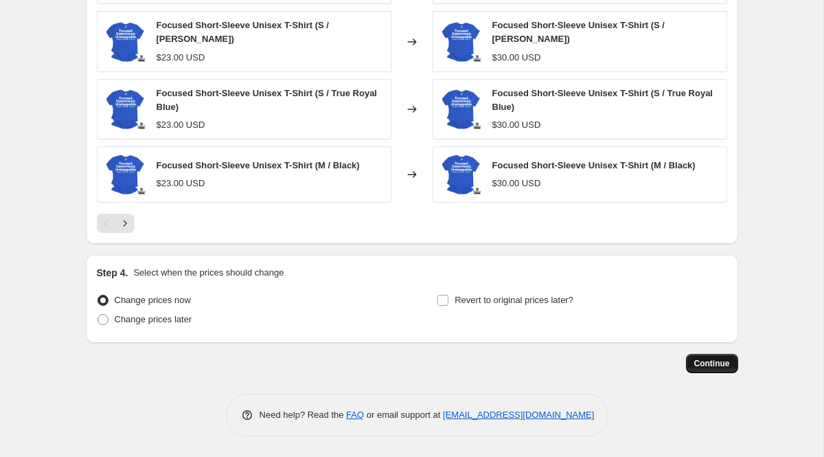
click at [718, 361] on span "Continue" at bounding box center [712, 363] width 36 height 11
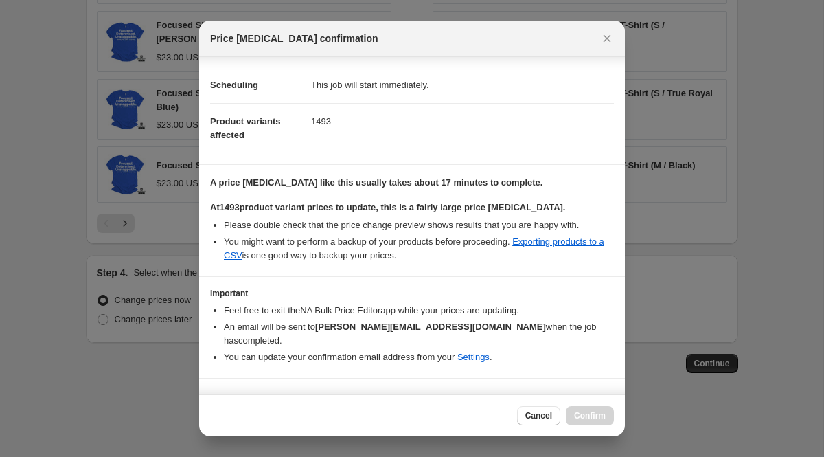
scroll to position [113, 0]
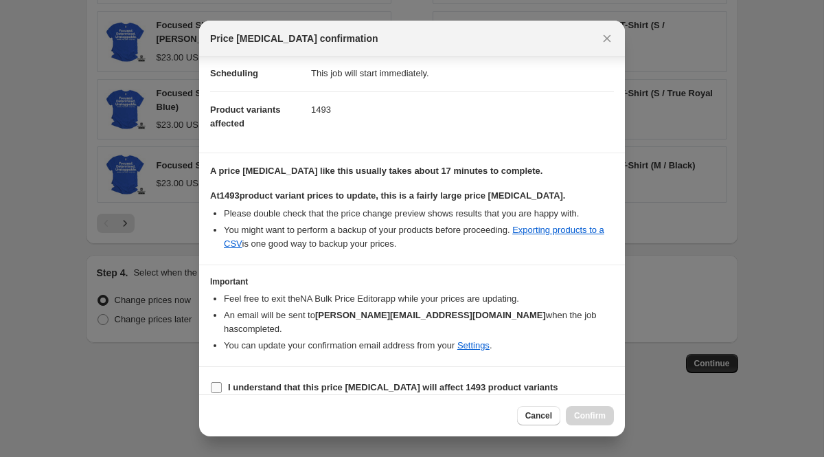
click at [472, 382] on b "I understand that this price change job will affect 1493 product variants" at bounding box center [393, 387] width 330 height 10
click at [222, 382] on input "I understand that this price change job will affect 1493 product variants" at bounding box center [216, 387] width 11 height 11
checkbox input "true"
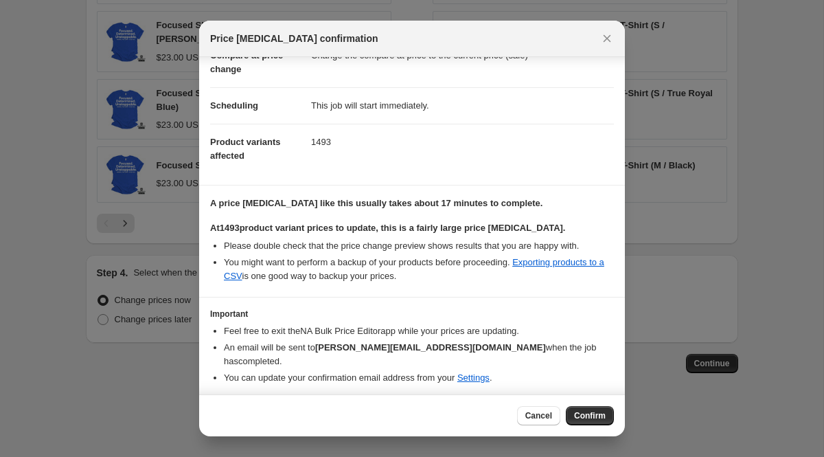
scroll to position [82, 0]
click at [533, 416] on span "Cancel" at bounding box center [538, 415] width 27 height 11
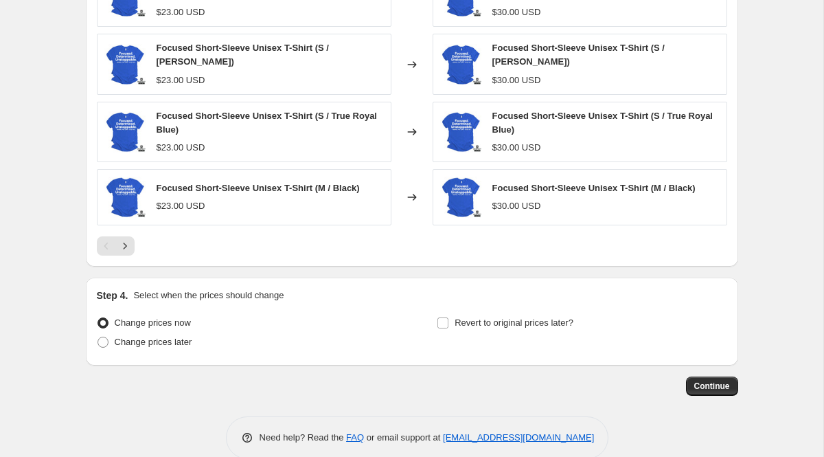
scroll to position [1144, 0]
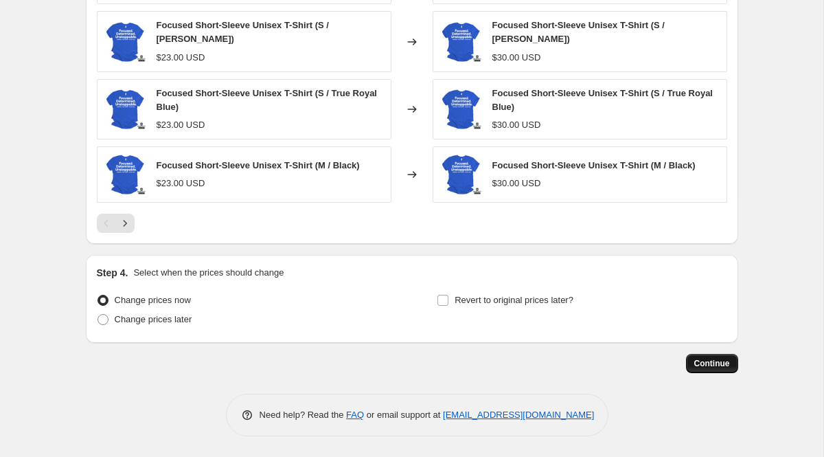
click at [705, 367] on span "Continue" at bounding box center [712, 363] width 36 height 11
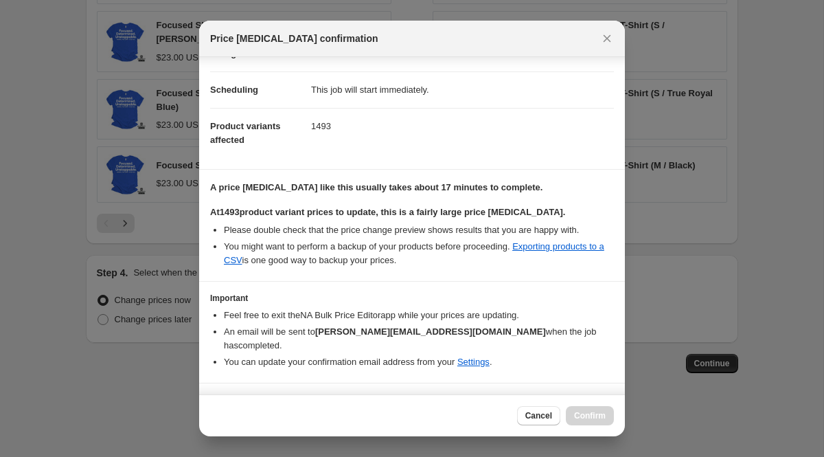
scroll to position [113, 0]
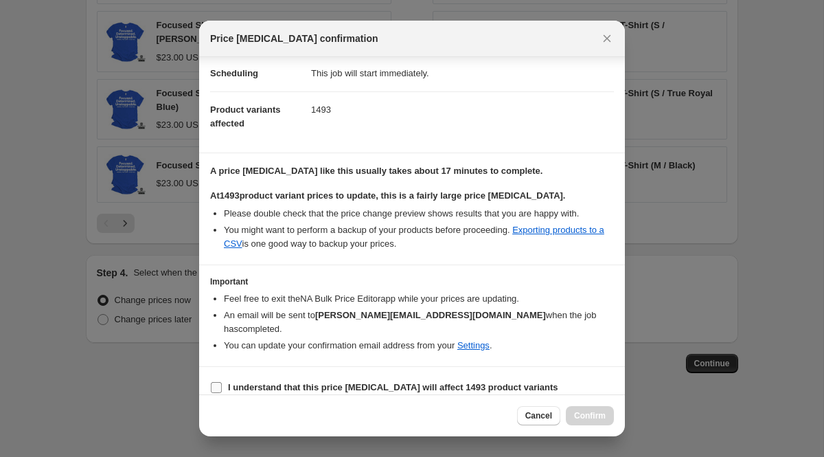
click at [252, 382] on b "I understand that this price change job will affect 1493 product variants" at bounding box center [393, 387] width 330 height 10
click at [222, 382] on input "I understand that this price change job will affect 1493 product variants" at bounding box center [216, 387] width 11 height 11
checkbox input "true"
click at [593, 411] on span "Confirm" at bounding box center [590, 415] width 32 height 11
